Goal: Task Accomplishment & Management: Manage account settings

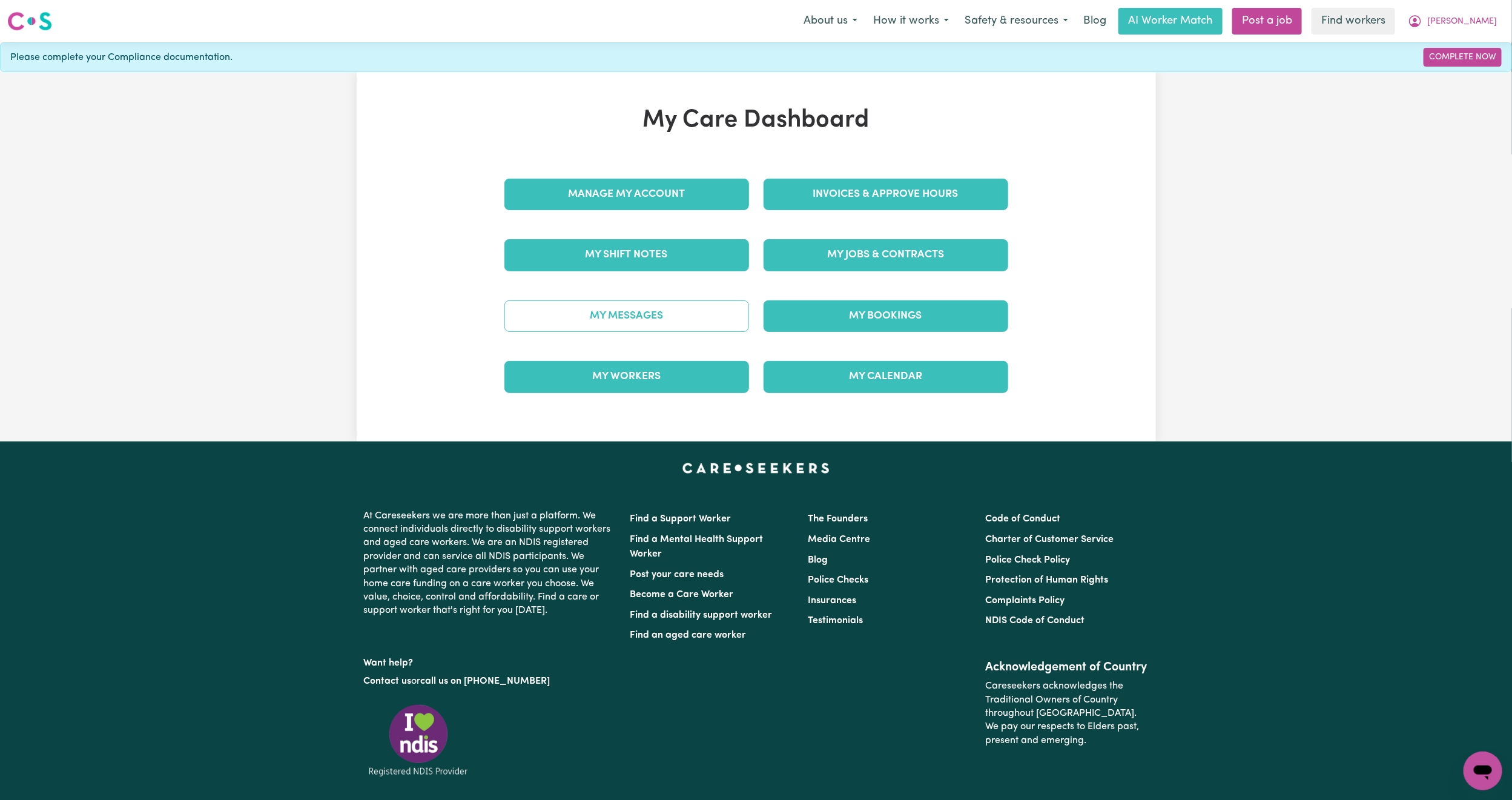
click at [679, 317] on link "My Messages" at bounding box center [626, 317] width 245 height 32
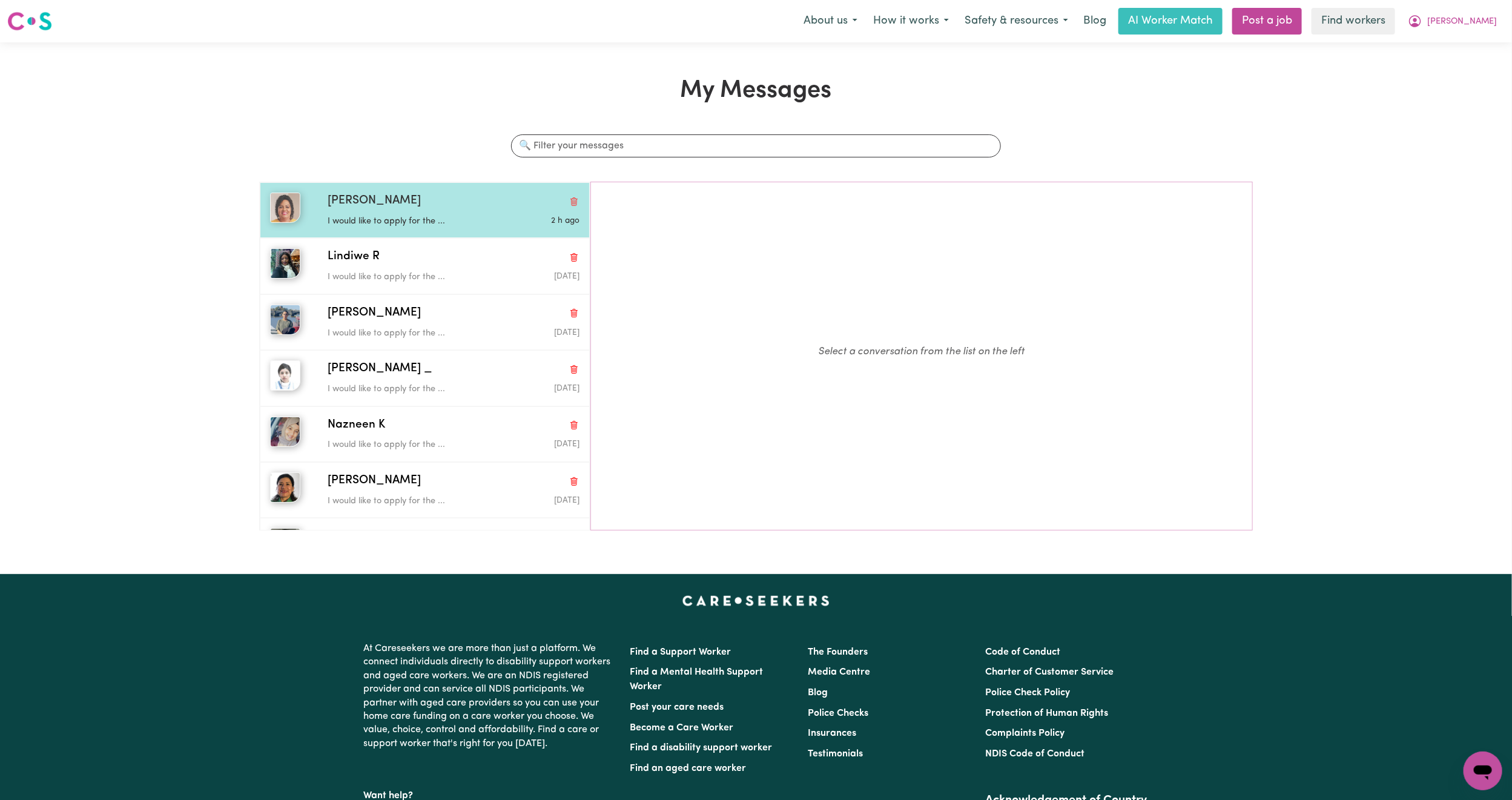
click at [418, 231] on div "Ashika J I would like to apply for the ... 2 h ago" at bounding box center [425, 210] width 330 height 55
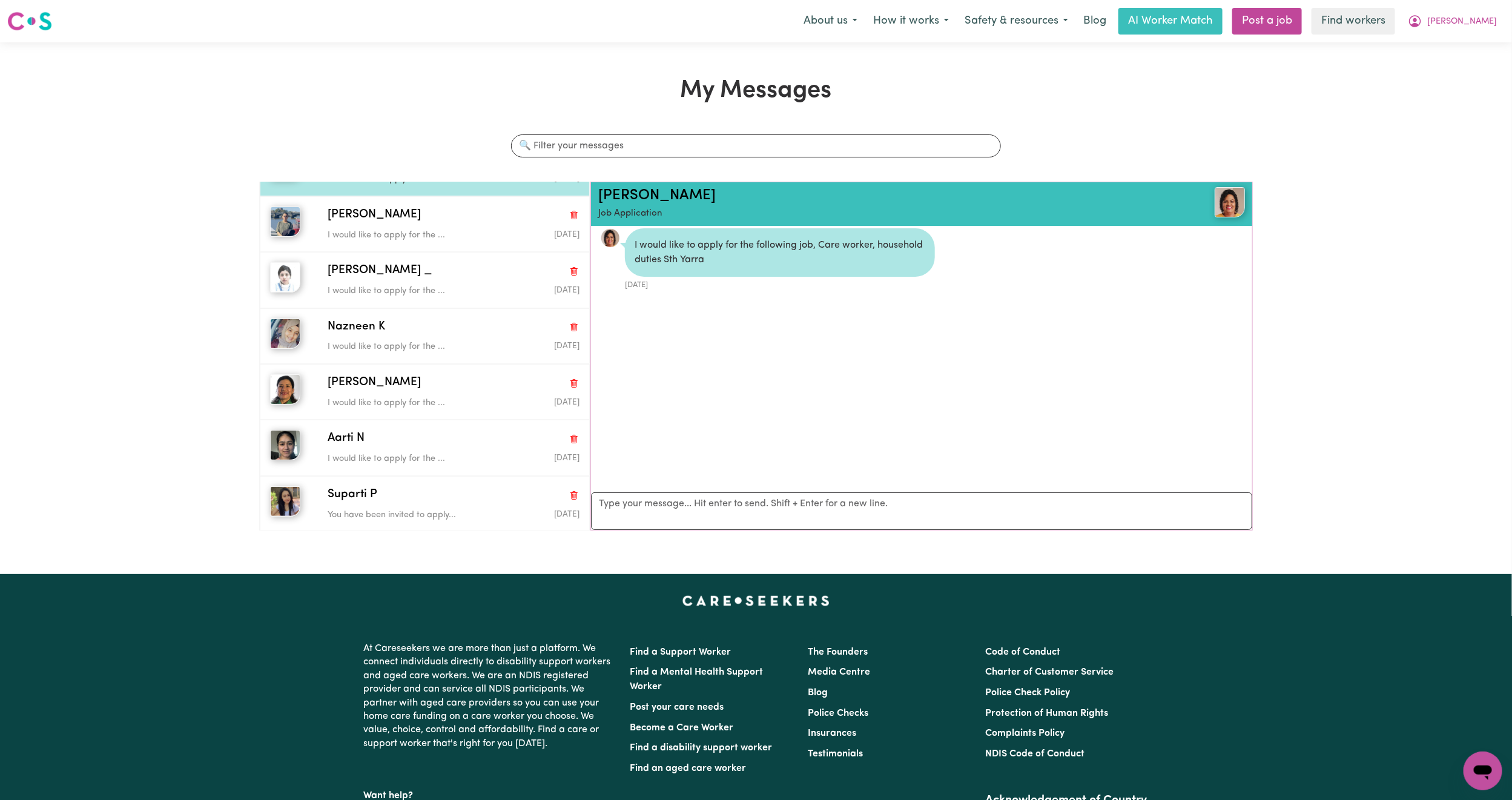
scroll to position [104, 0]
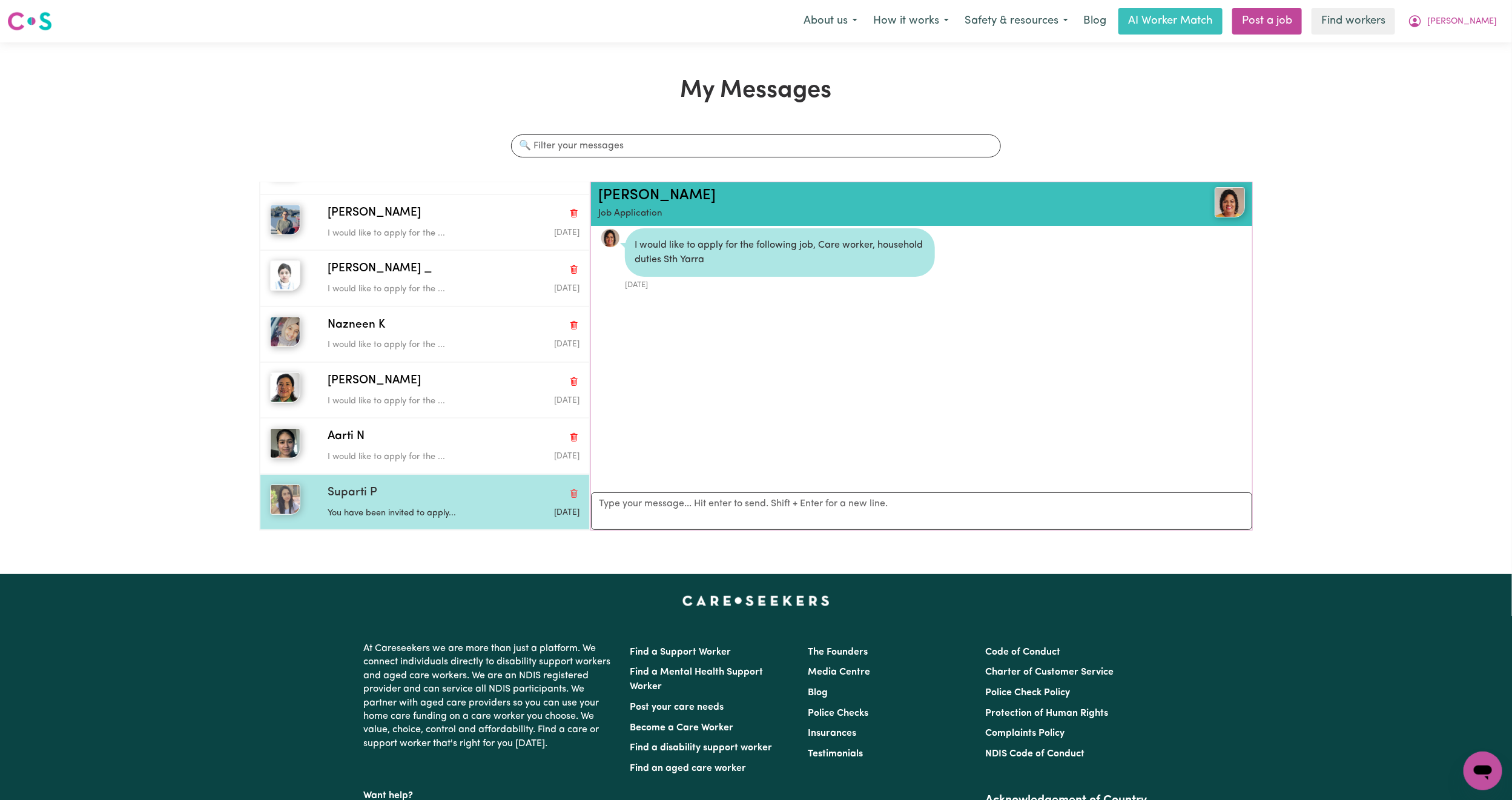
click at [458, 520] on p "You have been invited to apply..." at bounding box center [411, 514] width 167 height 13
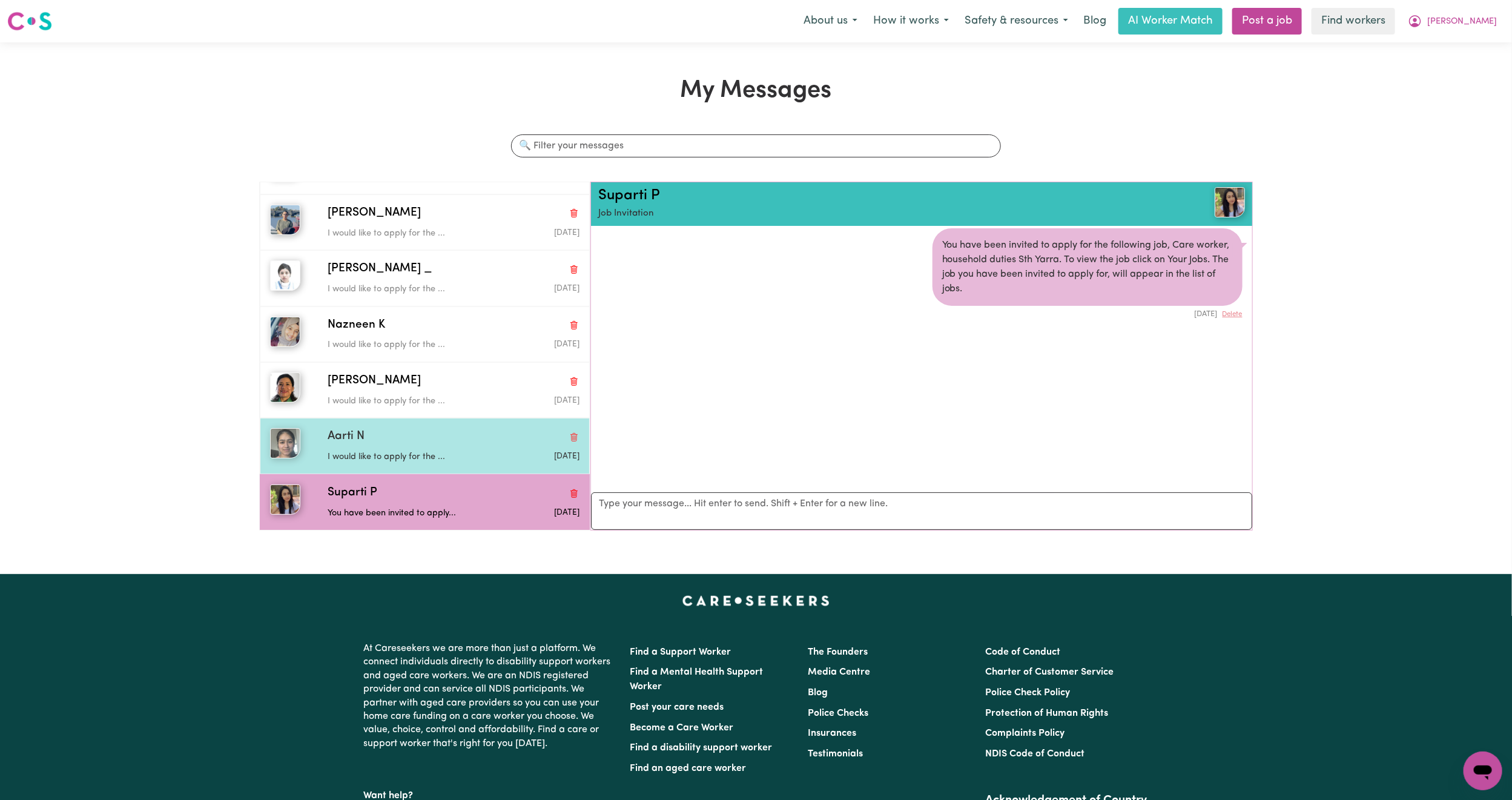
click at [449, 439] on div "Aarti N" at bounding box center [454, 437] width 252 height 18
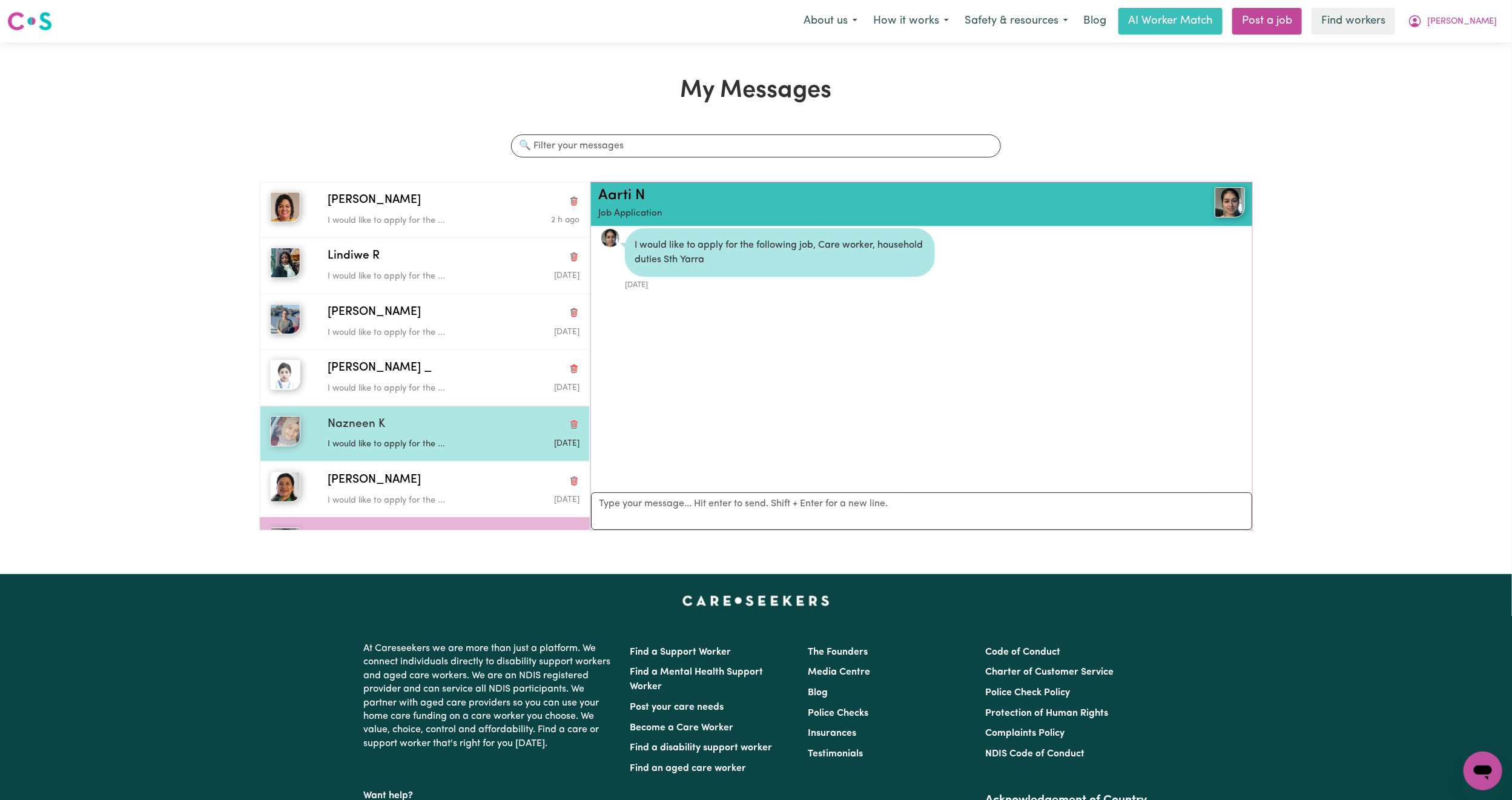
scroll to position [0, 0]
click at [451, 345] on div "Prabhjot K I would like to apply for the ... Aug 14 2025" at bounding box center [425, 322] width 330 height 55
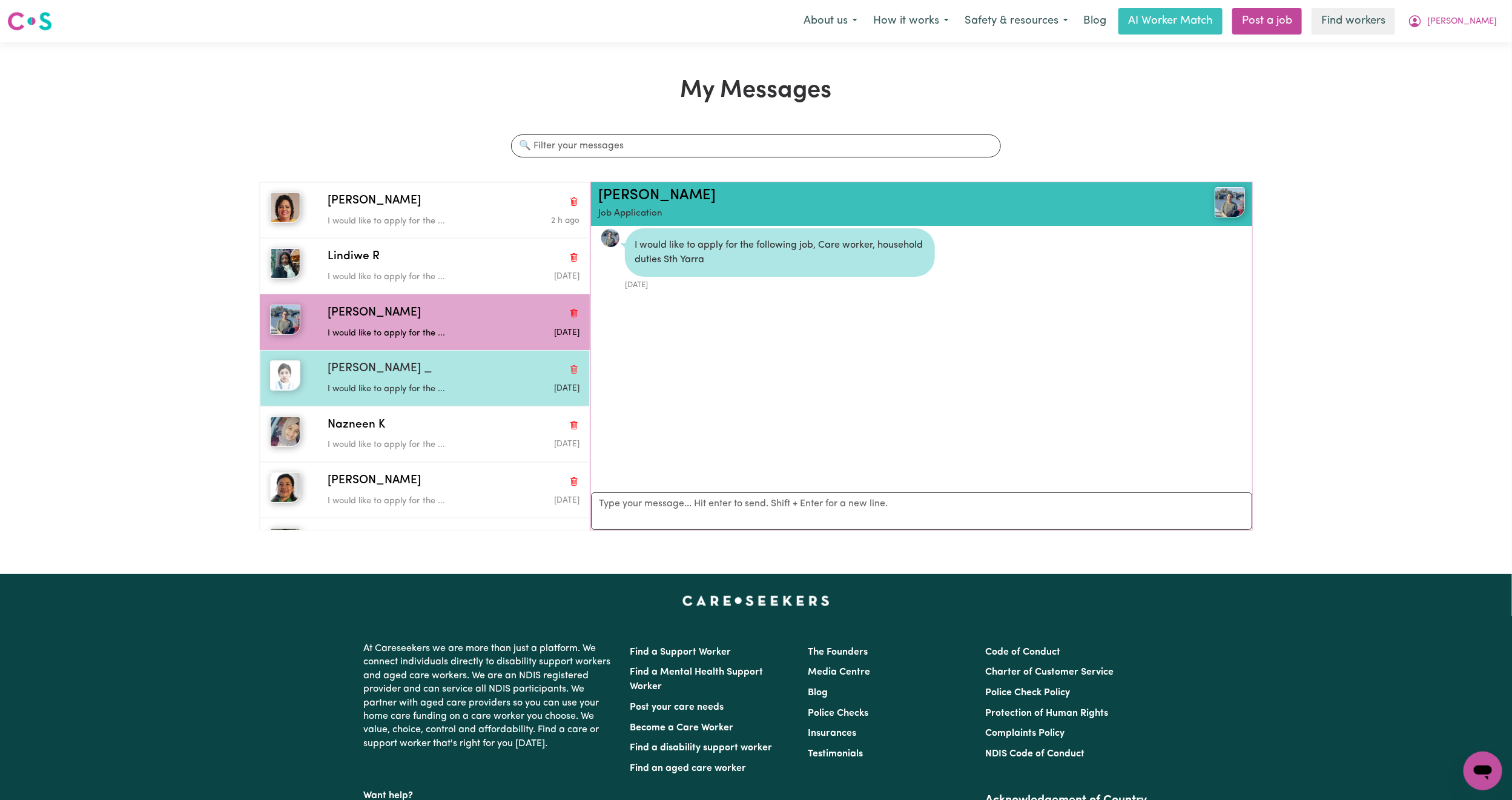
click at [425, 392] on p "I would like to apply for the ..." at bounding box center [411, 389] width 167 height 13
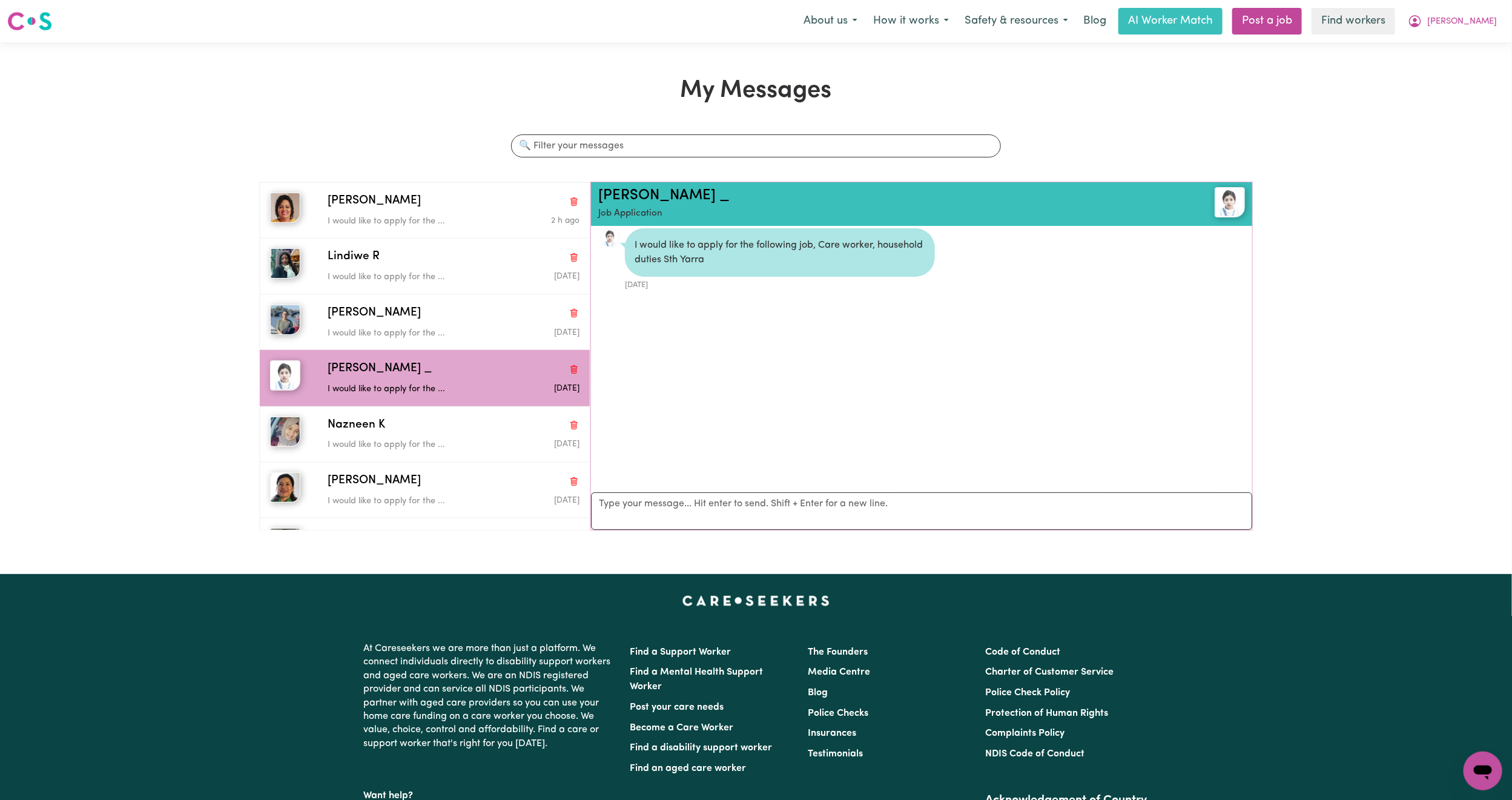
click at [1470, 35] on nav "Menu About us How it works Safety & resources Blog AI Worker Match Post a job F…" at bounding box center [756, 21] width 1512 height 42
click at [1480, 33] on button "Gabriel" at bounding box center [1452, 21] width 105 height 26
click at [1470, 39] on link "My Dashboard" at bounding box center [1456, 47] width 96 height 23
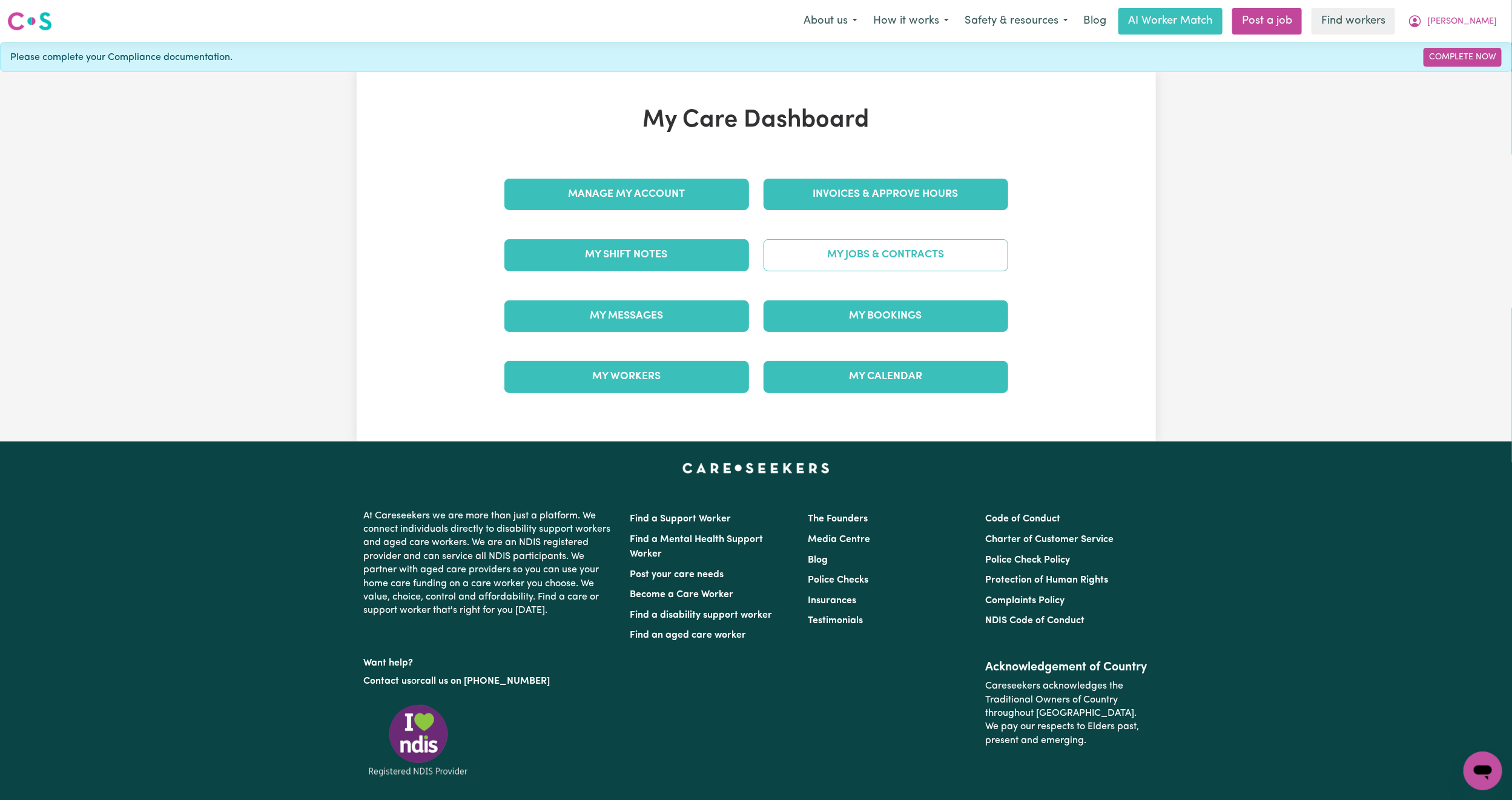
click at [874, 255] on link "My Jobs & Contracts" at bounding box center [886, 255] width 245 height 32
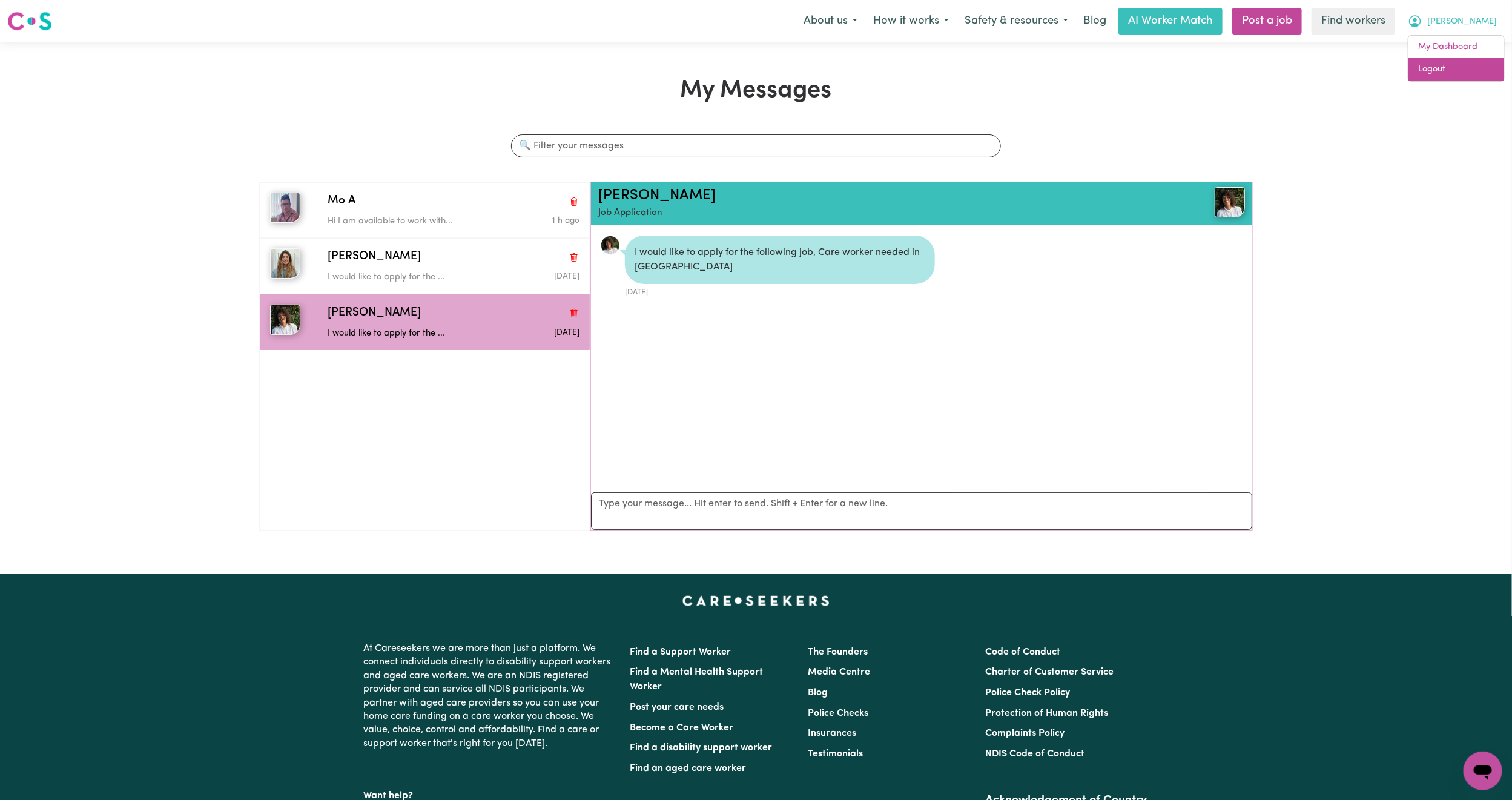
scroll to position [8, 0]
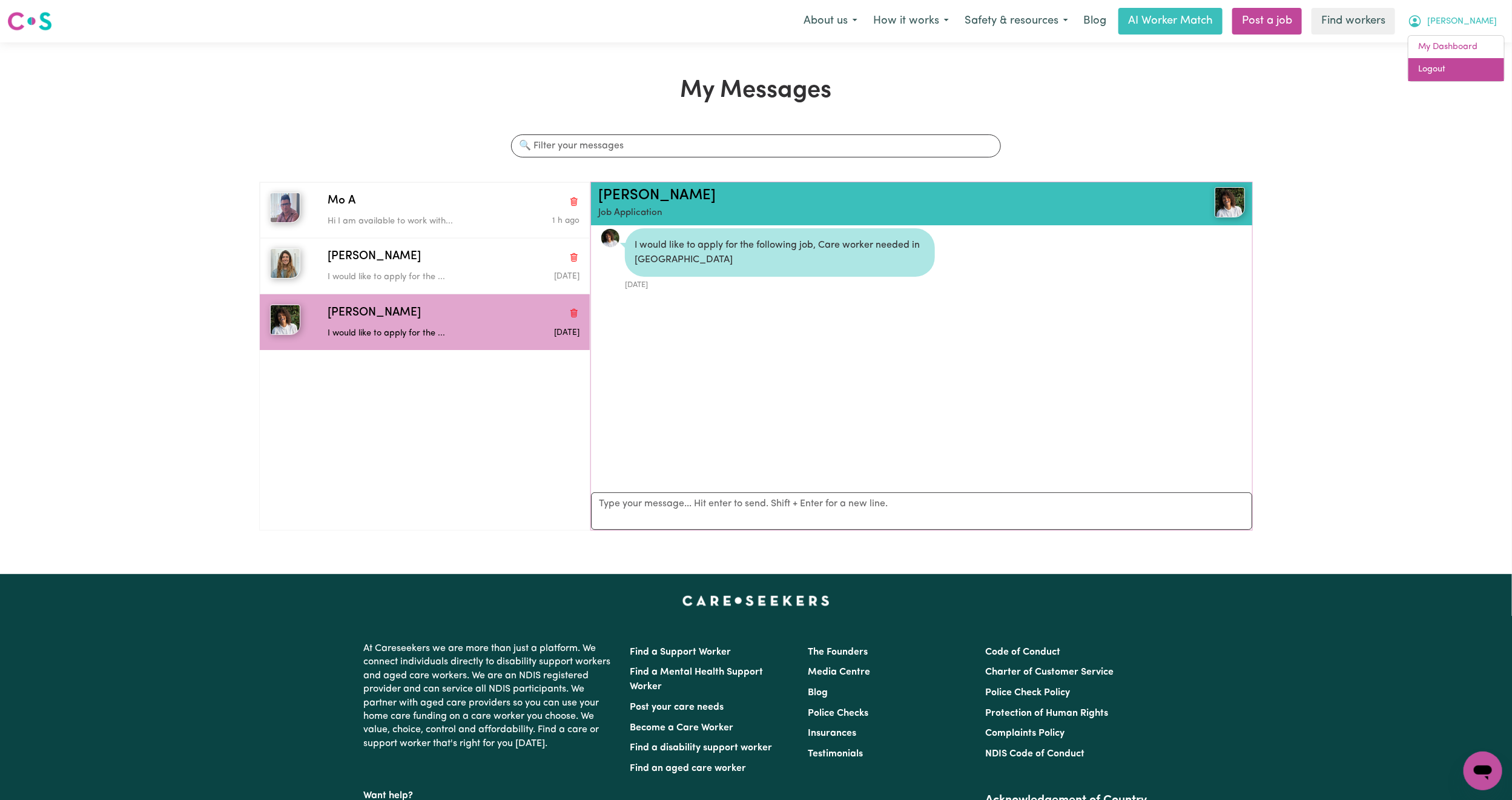
click at [1466, 73] on link "Logout" at bounding box center [1456, 69] width 96 height 23
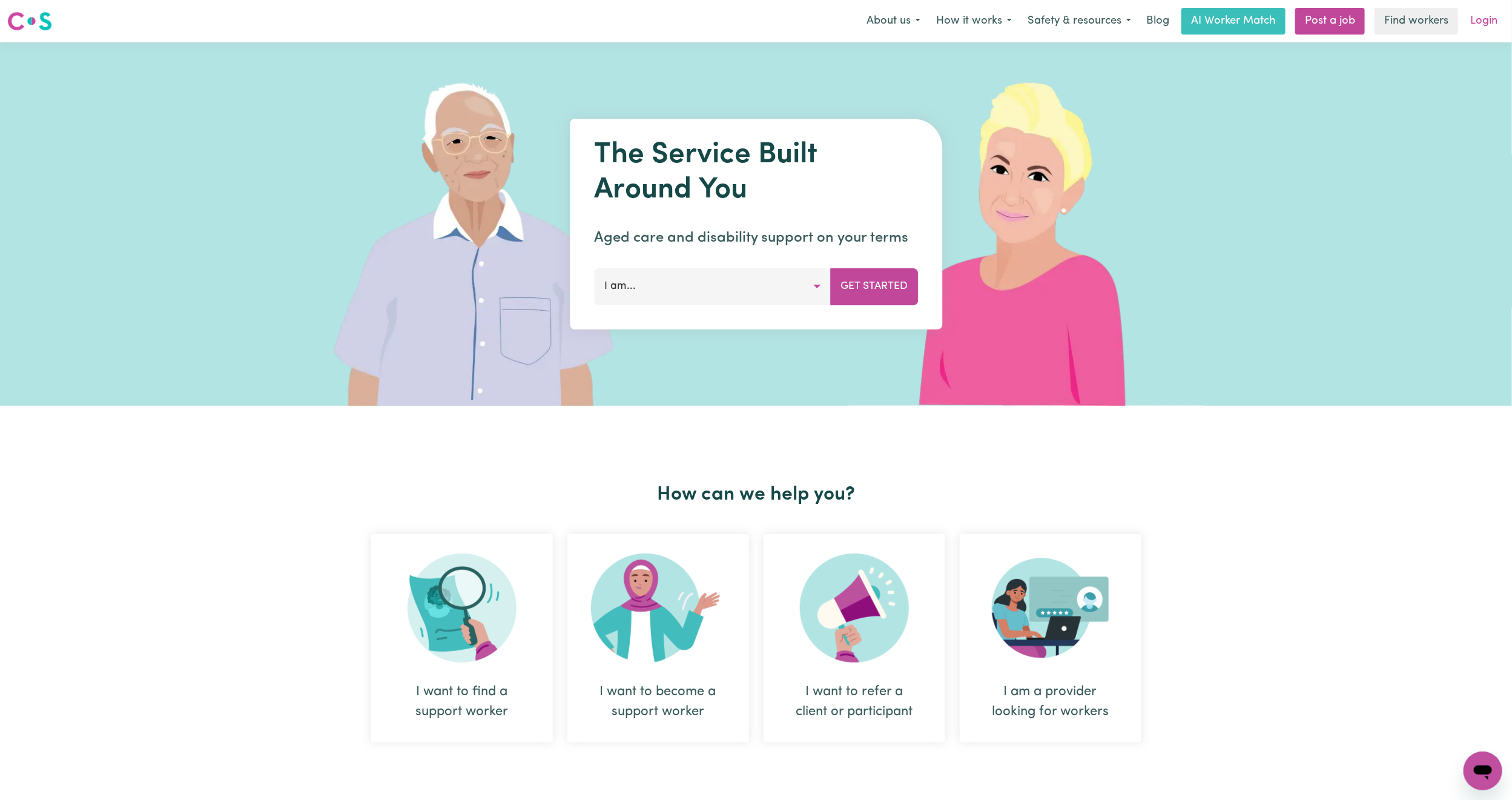
click at [1488, 24] on link "Login" at bounding box center [1484, 21] width 42 height 26
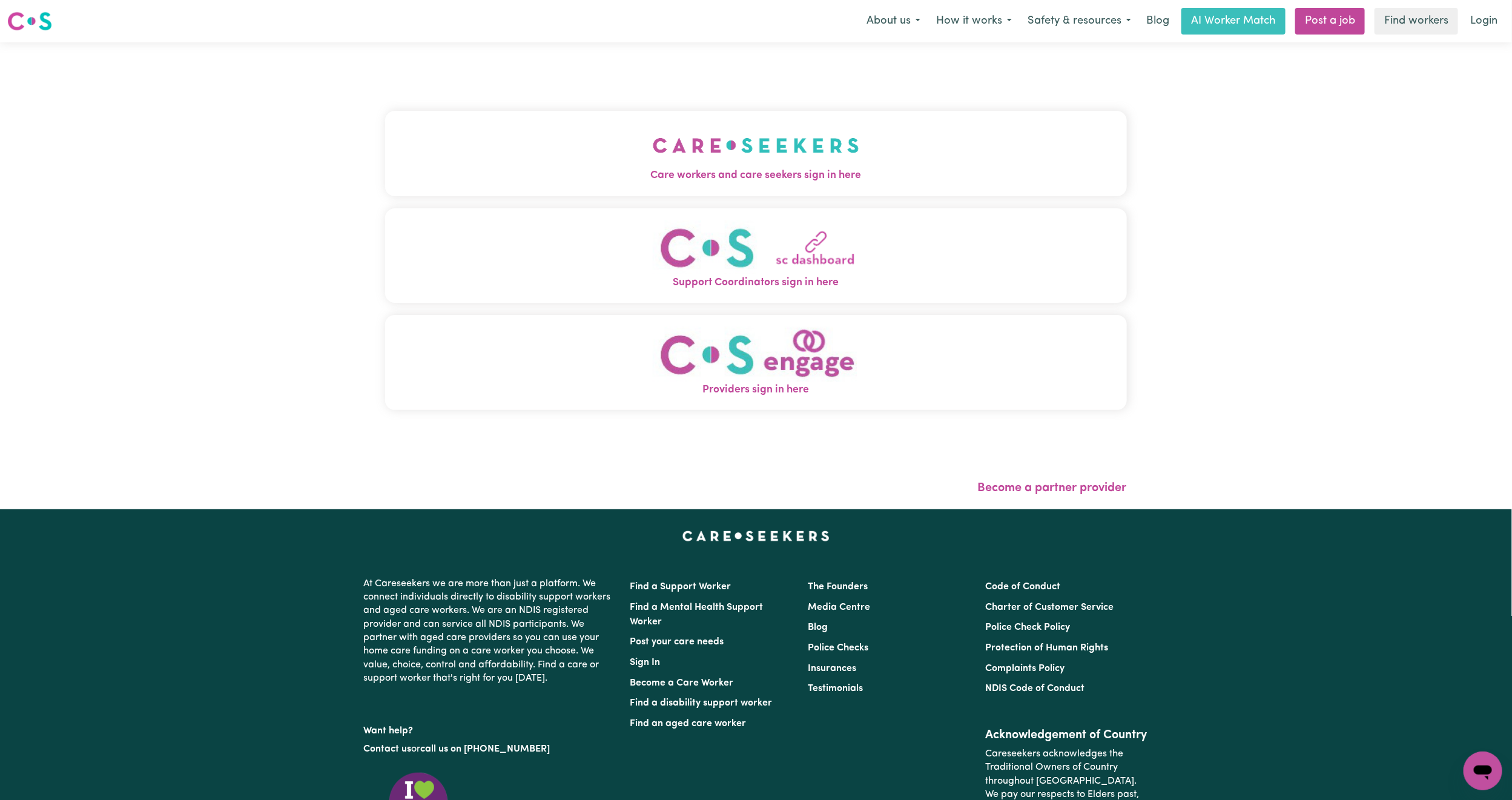
click at [617, 106] on div "Care workers and care seekers sign in here Support Coordinators sign in here Pr…" at bounding box center [756, 266] width 742 height 400
click at [617, 137] on button "Care workers and care seekers sign in here" at bounding box center [756, 153] width 742 height 85
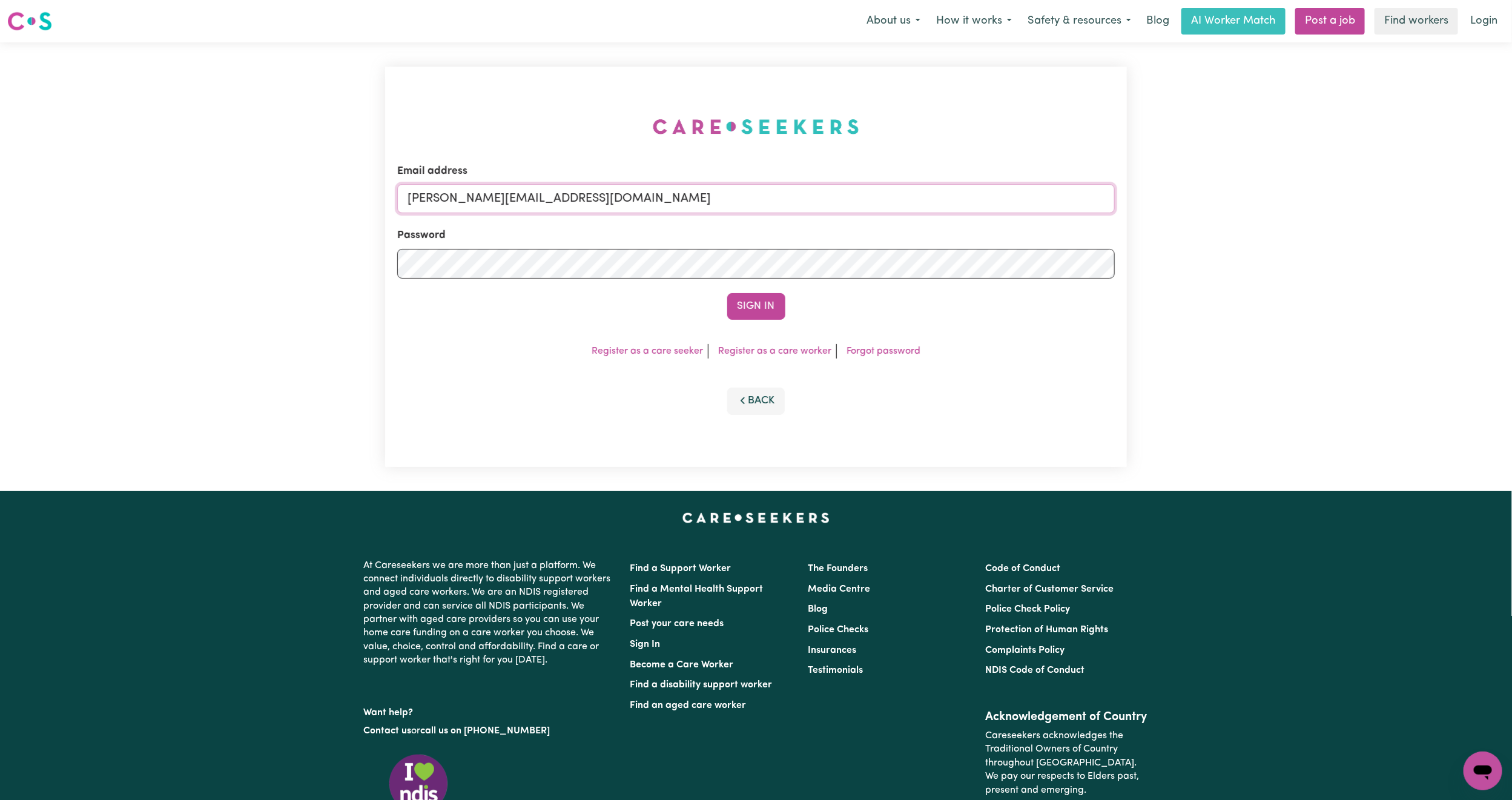
click at [477, 193] on input "[PERSON_NAME][EMAIL_ADDRESS][DOMAIN_NAME]" at bounding box center [756, 199] width 717 height 29
drag, startPoint x: 473, startPoint y: 197, endPoint x: 905, endPoint y: 224, distance: 432.8
click at [905, 224] on form "Email address [EMAIL_ADDRESS][PERSON_NAME][DOMAIN_NAME] Password Sign In" at bounding box center [756, 241] width 717 height 156
type input "superuser~[EMAIL_ADDRESS][DOMAIN_NAME]"
click at [760, 300] on button "Sign In" at bounding box center [756, 306] width 58 height 26
